Goal: Navigation & Orientation: Find specific page/section

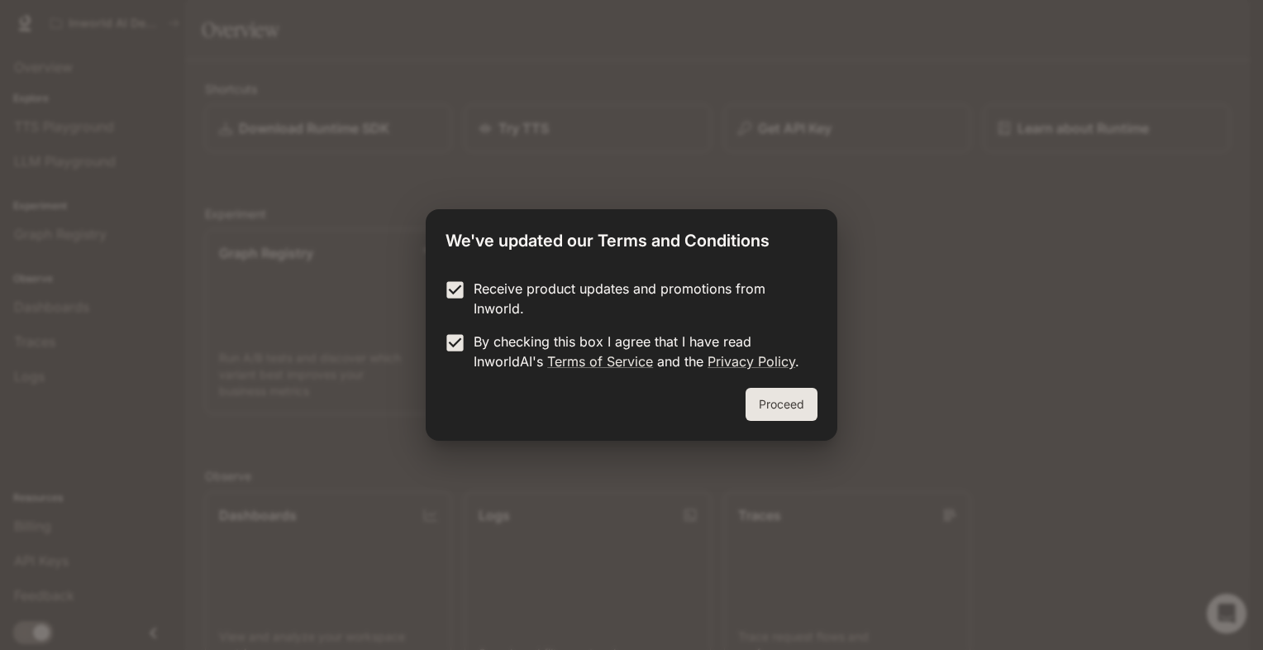
click at [784, 402] on button "Proceed" at bounding box center [782, 404] width 72 height 33
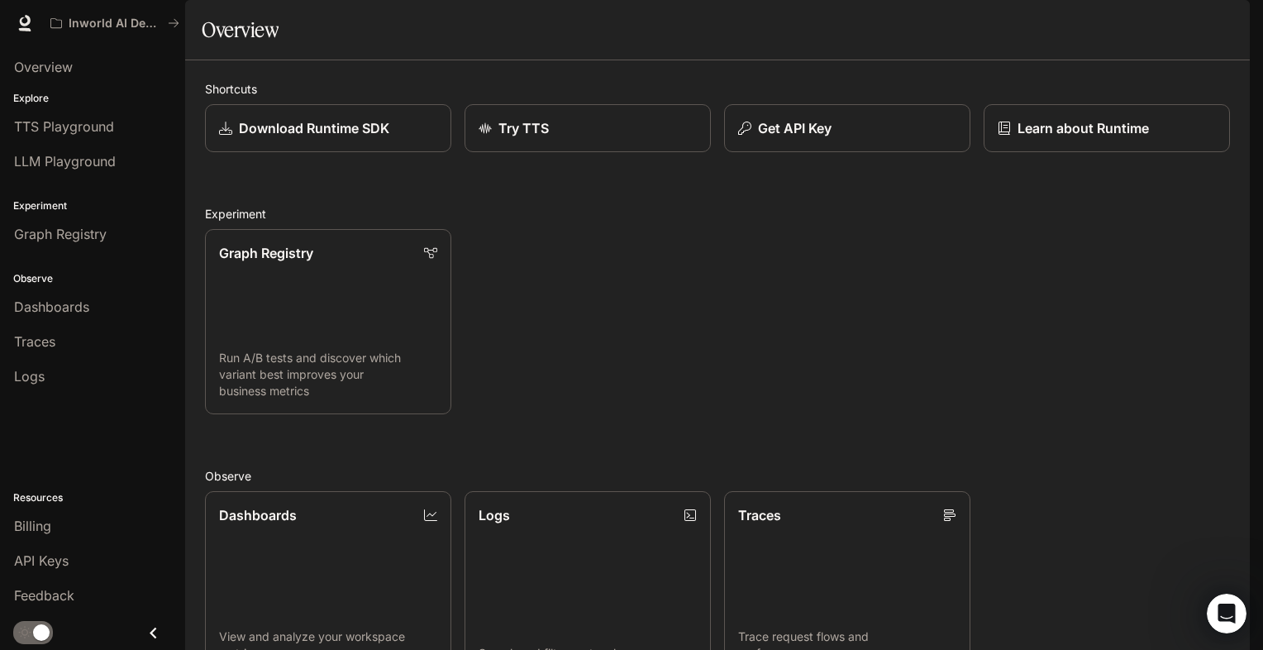
scroll to position [360, 0]
click at [1222, 26] on icon "button" at bounding box center [1226, 23] width 13 height 13
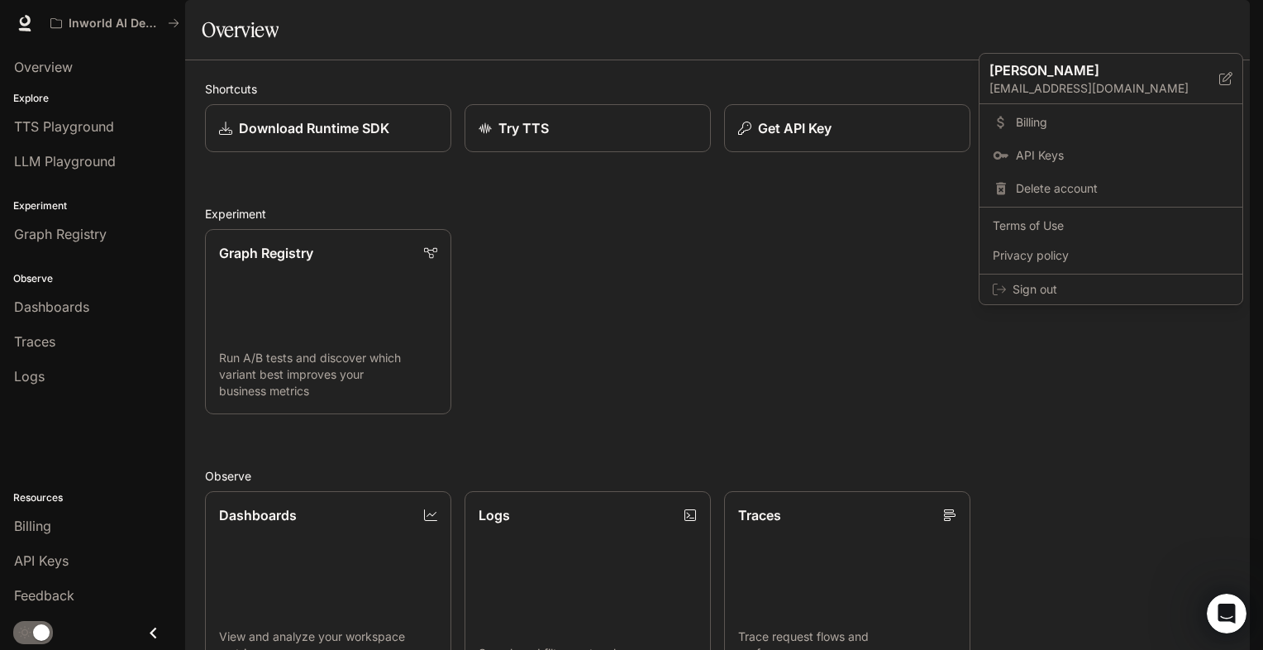
click at [881, 135] on div at bounding box center [631, 325] width 1263 height 650
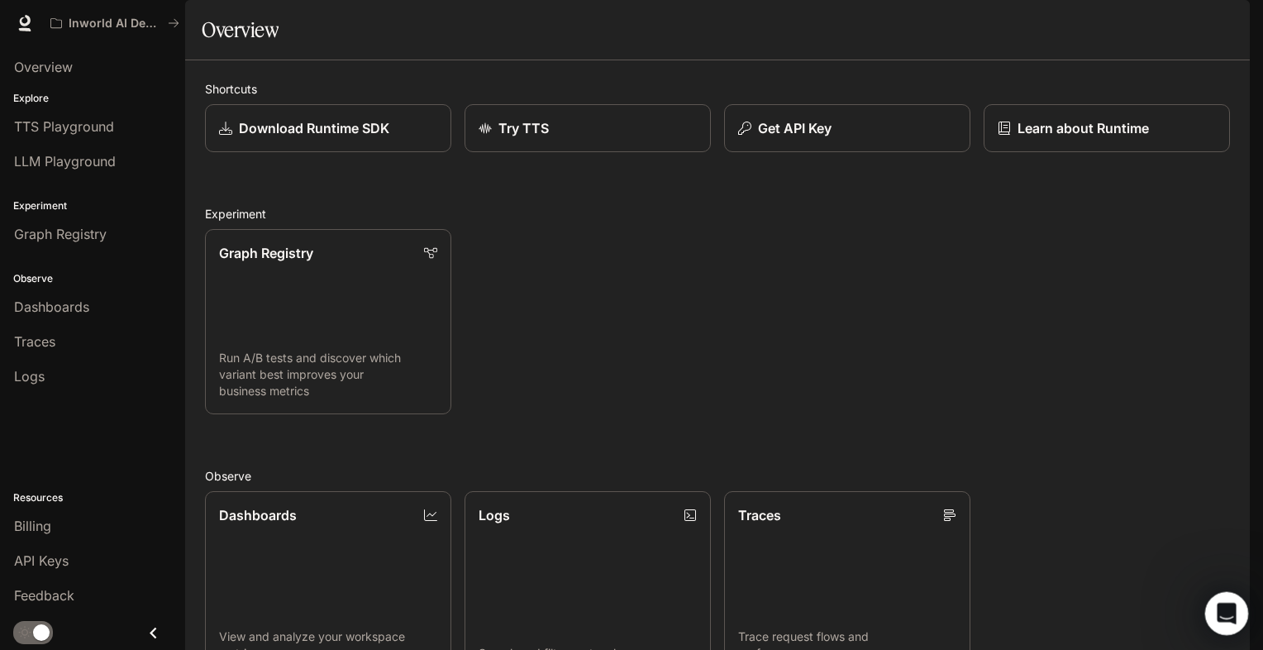
click at [1224, 614] on icon "Open Intercom Messenger" at bounding box center [1224, 611] width 27 height 27
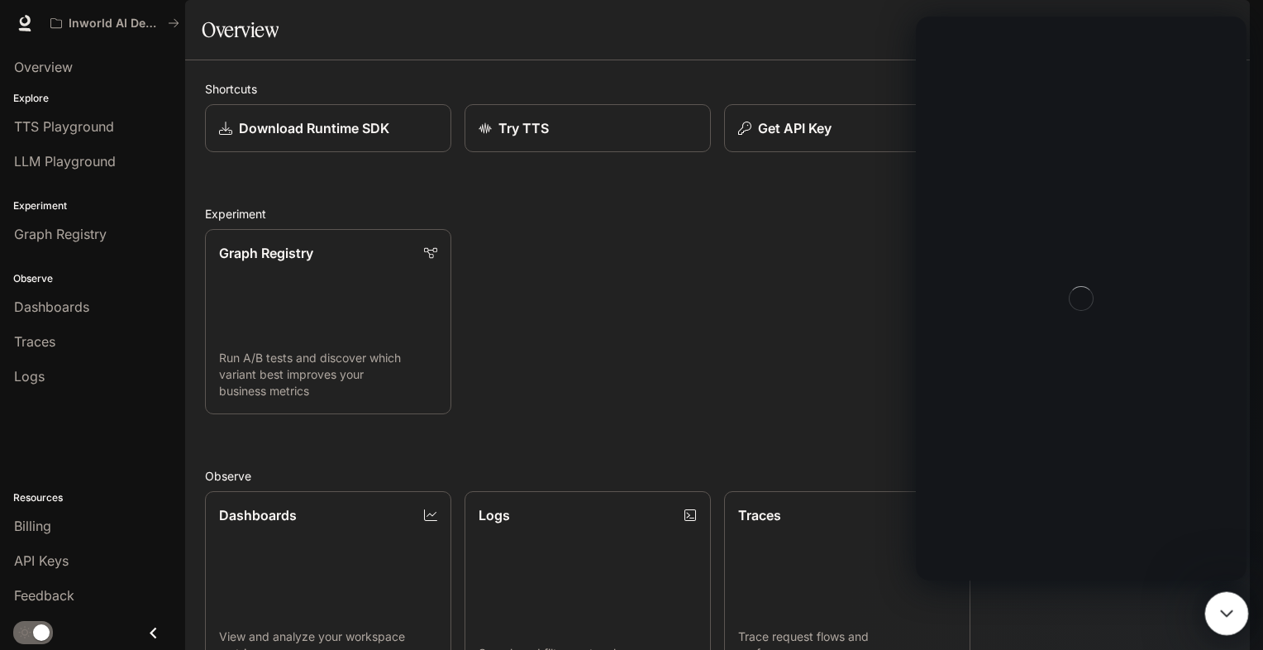
scroll to position [0, 0]
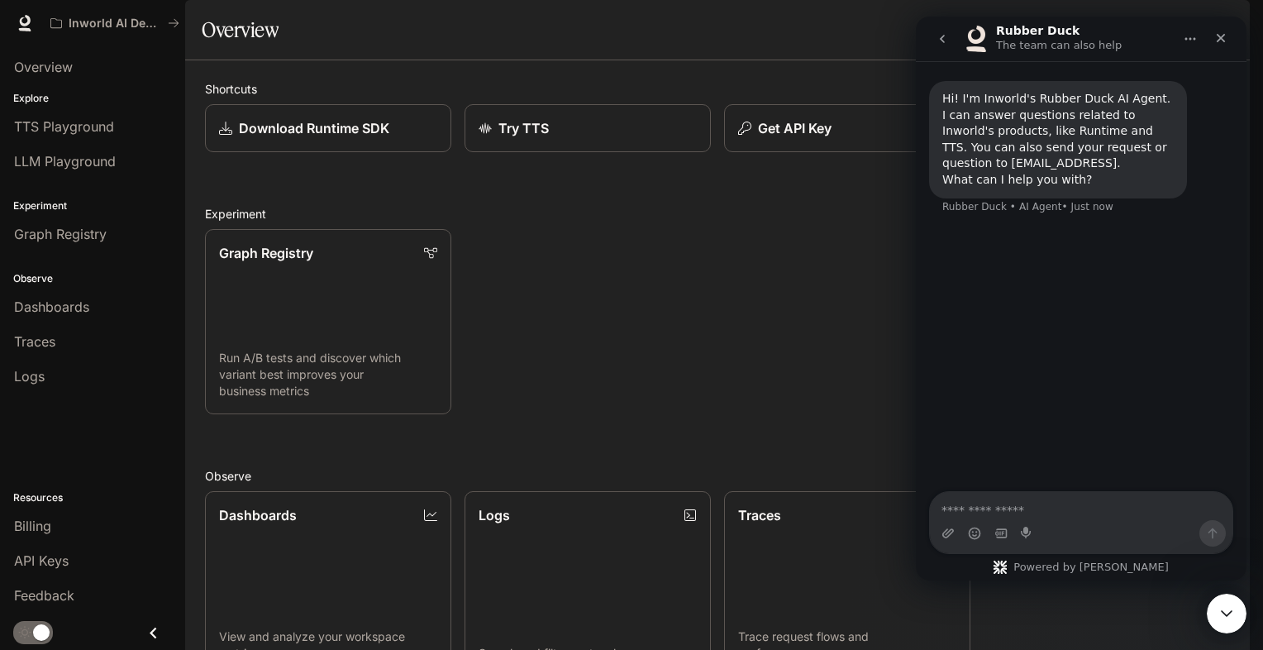
click at [847, 46] on div "Overview" at bounding box center [718, 29] width 1032 height 33
click at [931, 34] on button "go back" at bounding box center [942, 38] width 31 height 31
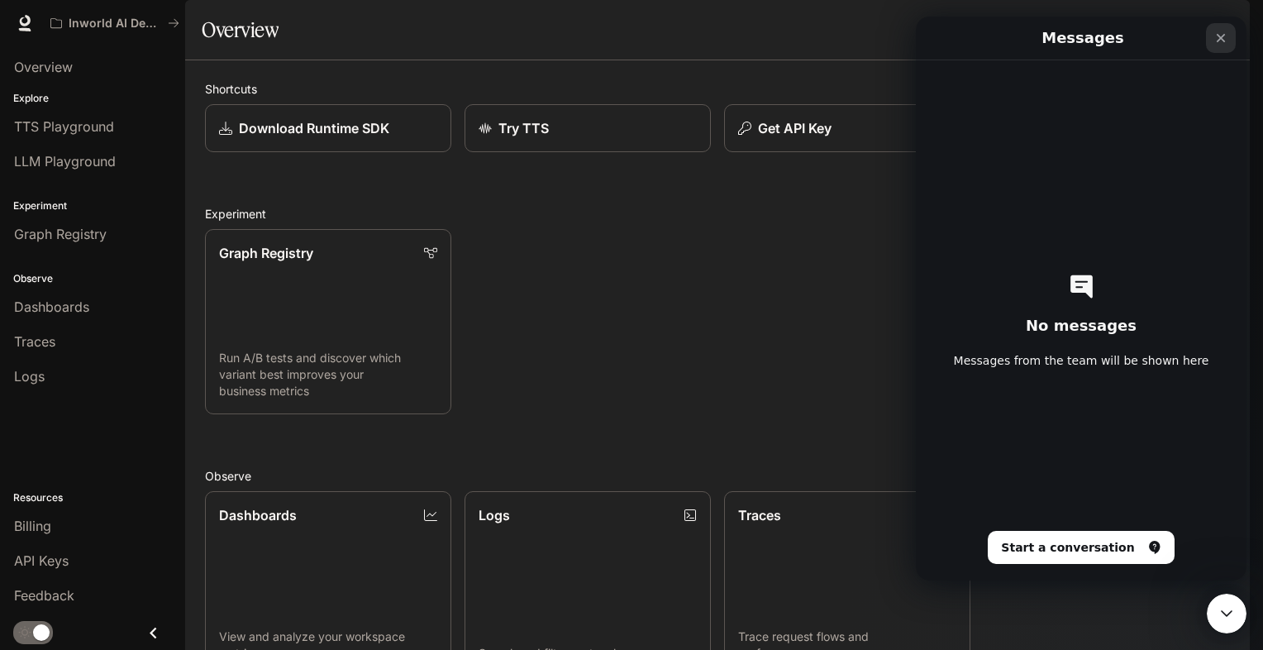
click at [1224, 44] on icon "Close" at bounding box center [1221, 37] width 13 height 13
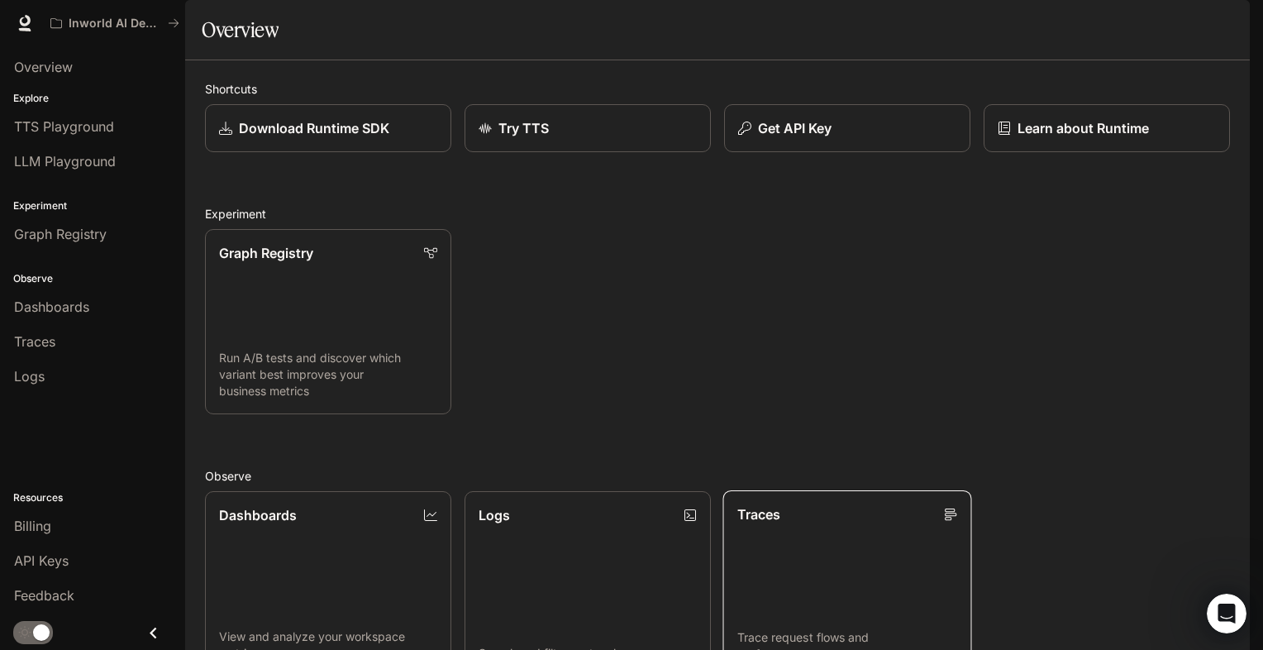
click at [820, 489] on link "Traces Trace request flows and performance" at bounding box center [847, 582] width 249 height 187
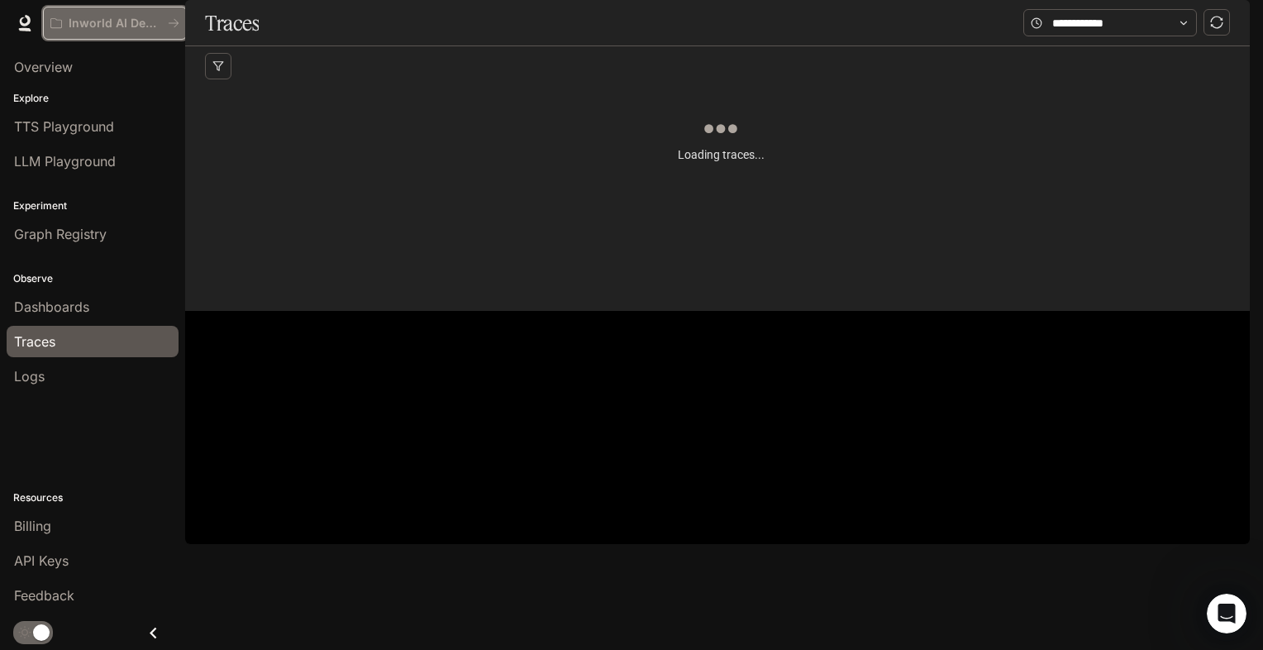
click at [172, 27] on icon "All workspaces" at bounding box center [174, 23] width 12 height 12
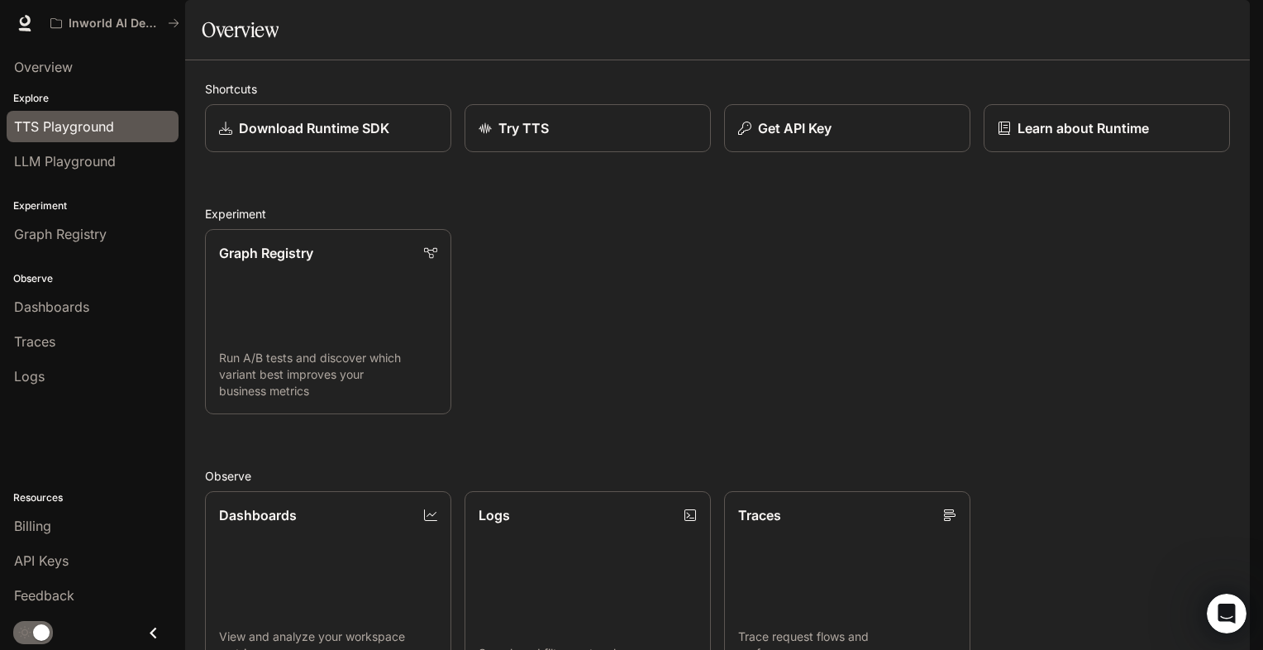
click at [97, 131] on span "TTS Playground" at bounding box center [64, 127] width 100 height 20
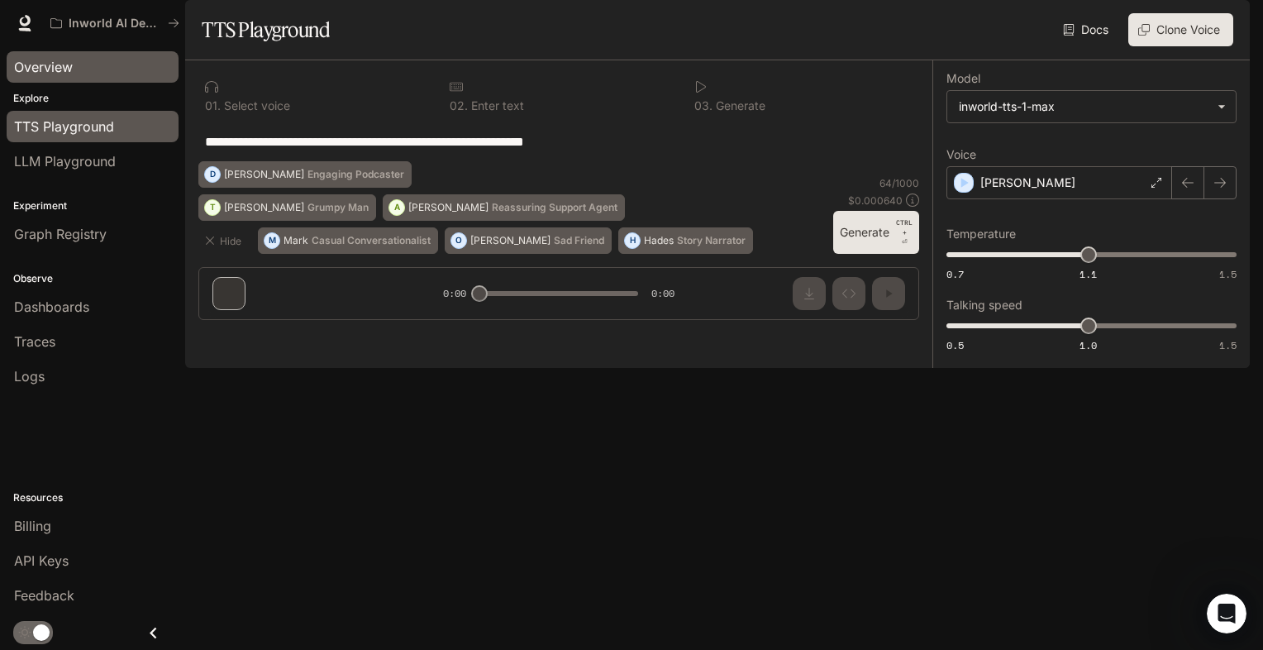
click at [81, 80] on link "Overview" at bounding box center [93, 66] width 172 height 31
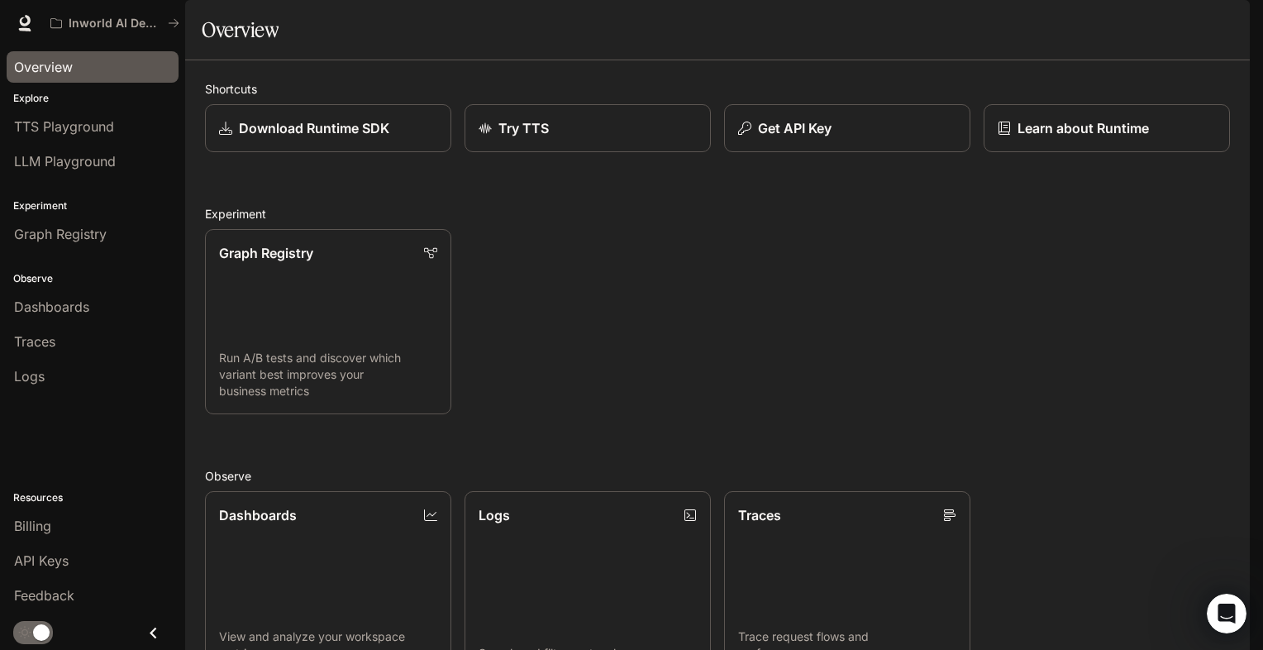
click at [67, 109] on li "TTS Playground" at bounding box center [92, 126] width 185 height 35
click at [69, 117] on span "TTS Playground" at bounding box center [64, 127] width 100 height 20
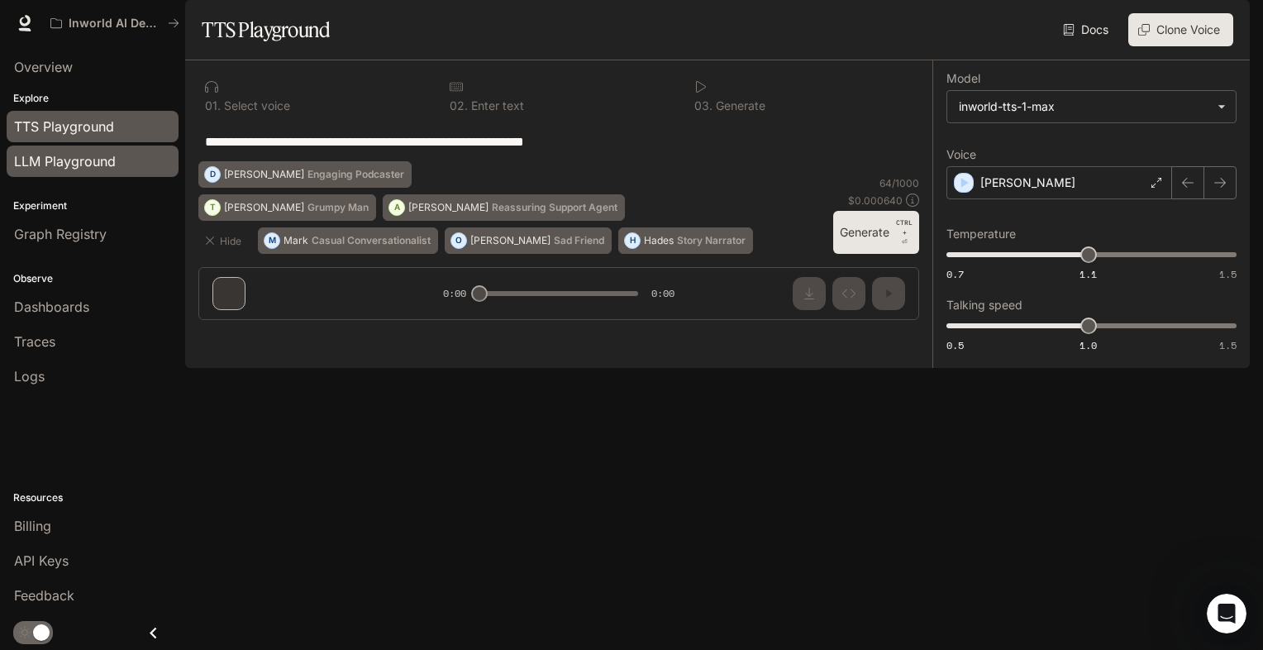
click at [100, 174] on link "LLM Playground" at bounding box center [93, 161] width 172 height 31
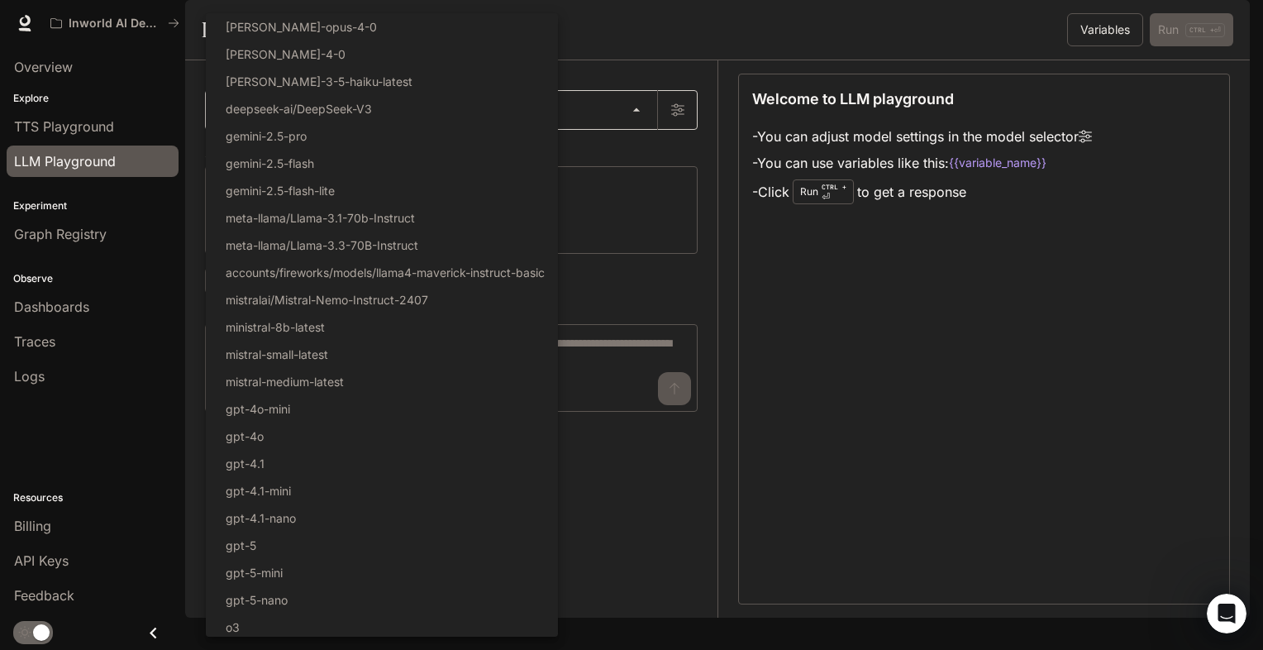
click at [628, 154] on body "Skip to main content Inworld AI Demos Runtime Runtime Documentation Documentati…" at bounding box center [631, 325] width 1263 height 650
